Goal: Task Accomplishment & Management: Complete application form

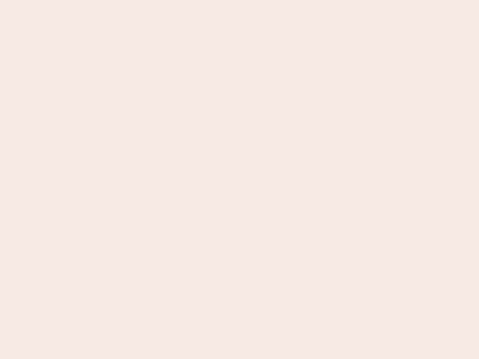
click at [239, 180] on nb-app "Almost there Thank you for registering for Newbook. Your account is under revie…" at bounding box center [239, 179] width 479 height 359
click at [239, 0] on nb-app "Almost there Thank you for registering for Newbook. Your account is under revie…" at bounding box center [239, 179] width 479 height 359
click at [256, 0] on nb-app "Almost there Thank you for registering for Newbook. Your account is under revie…" at bounding box center [239, 179] width 479 height 359
click at [239, 180] on nb-app "Almost there Thank you for registering for Newbook. Your account is under revie…" at bounding box center [239, 179] width 479 height 359
click at [239, 0] on nb-app "Almost there Thank you for registering for Newbook. Your account is under revie…" at bounding box center [239, 179] width 479 height 359
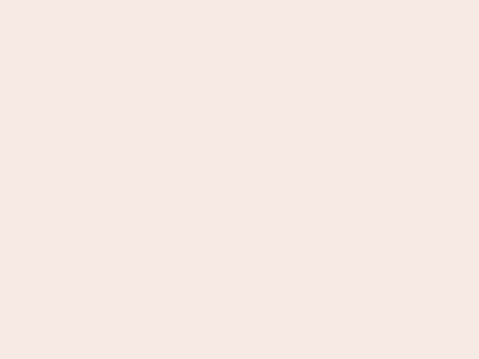
click at [167, 0] on nb-app "Almost there Thank you for registering for Newbook. Your account is under revie…" at bounding box center [239, 179] width 479 height 359
click at [239, 180] on nb-app "Almost there Thank you for registering for Newbook. Your account is under revie…" at bounding box center [239, 179] width 479 height 359
click at [239, 0] on nb-app "Almost there Thank you for registering for Newbook. Your account is under revie…" at bounding box center [239, 179] width 479 height 359
click at [167, 0] on nb-app "Almost there Thank you for registering for Newbook. Your account is under revie…" at bounding box center [239, 179] width 479 height 359
click at [239, 180] on nb-app "Almost there Thank you for registering for Newbook. Your account is under revie…" at bounding box center [239, 179] width 479 height 359
